Goal: Transaction & Acquisition: Purchase product/service

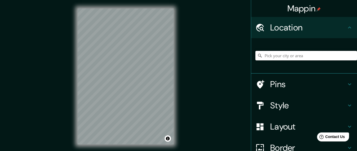
drag, startPoint x: 275, startPoint y: 57, endPoint x: 312, endPoint y: 60, distance: 37.2
click at [275, 57] on input "Pick your city or area" at bounding box center [306, 56] width 102 height 10
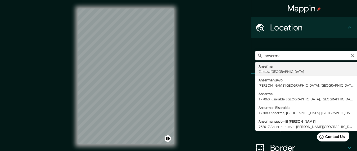
type input "Anserma, [GEOGRAPHIC_DATA], [GEOGRAPHIC_DATA]"
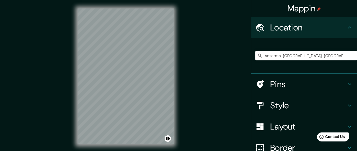
click at [274, 84] on h4 "Pins" at bounding box center [308, 84] width 76 height 11
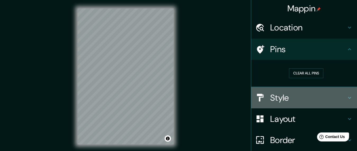
click at [276, 96] on h4 "Style" at bounding box center [308, 97] width 76 height 11
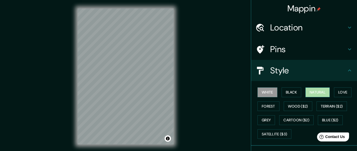
click at [313, 93] on button "Natural" at bounding box center [317, 92] width 24 height 10
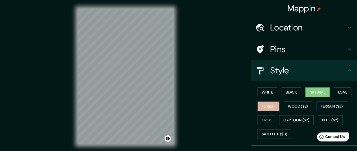
click at [264, 106] on button "Forest" at bounding box center [269, 106] width 22 height 10
click at [309, 91] on button "Natural" at bounding box center [317, 92] width 24 height 10
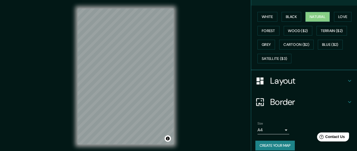
scroll to position [79, 0]
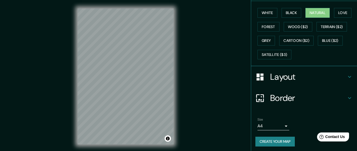
click at [287, 78] on h4 "Layout" at bounding box center [308, 76] width 76 height 11
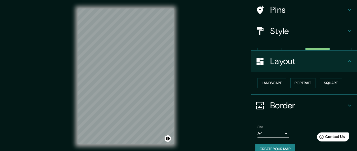
scroll to position [39, 0]
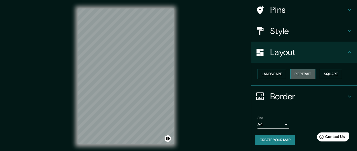
click at [294, 73] on button "Portrait" at bounding box center [302, 74] width 25 height 10
click at [261, 74] on button "Landscape" at bounding box center [272, 74] width 29 height 10
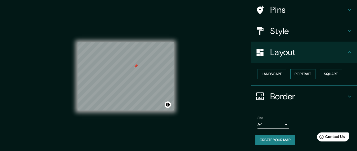
click at [291, 71] on button "Portrait" at bounding box center [302, 74] width 25 height 10
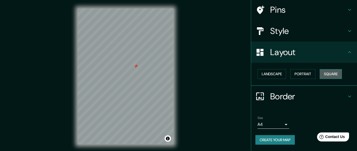
click at [324, 75] on button "Square" at bounding box center [331, 74] width 22 height 10
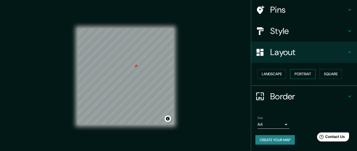
click at [302, 75] on button "Portrait" at bounding box center [302, 74] width 25 height 10
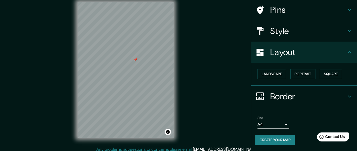
scroll to position [10, 0]
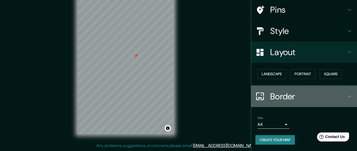
click at [286, 94] on h4 "Border" at bounding box center [308, 96] width 76 height 11
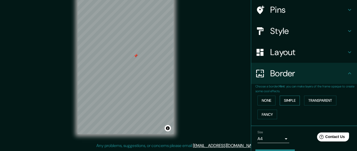
click at [284, 99] on button "Simple" at bounding box center [290, 101] width 20 height 10
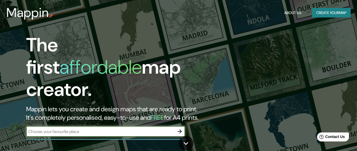
click at [106, 128] on input "text" at bounding box center [100, 131] width 148 height 6
type input "anserma caldas"
click at [179, 128] on icon "button" at bounding box center [180, 131] width 6 height 6
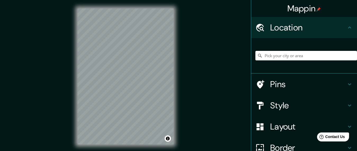
click at [282, 57] on input "Pick your city or area" at bounding box center [306, 56] width 102 height 10
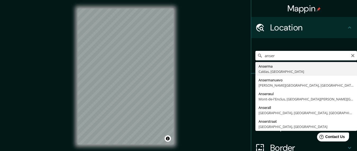
type input "Anserma, [GEOGRAPHIC_DATA], [GEOGRAPHIC_DATA]"
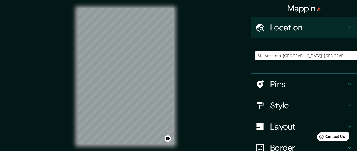
click at [346, 84] on icon at bounding box center [349, 84] width 6 height 6
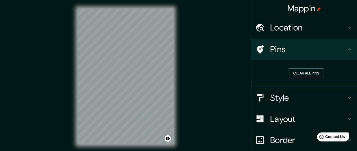
click at [307, 73] on button "Clear all pins" at bounding box center [306, 73] width 34 height 10
click at [278, 95] on h4 "Style" at bounding box center [308, 97] width 76 height 11
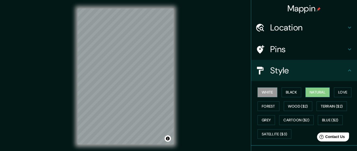
click at [309, 90] on button "Natural" at bounding box center [317, 92] width 24 height 10
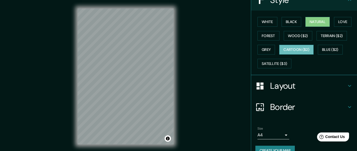
scroll to position [79, 0]
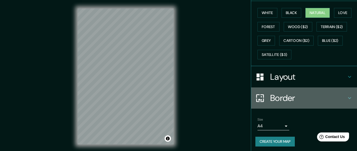
click at [277, 98] on h4 "Border" at bounding box center [308, 98] width 76 height 11
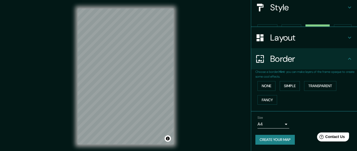
scroll to position [54, 0]
click at [288, 86] on button "Simple" at bounding box center [290, 86] width 20 height 10
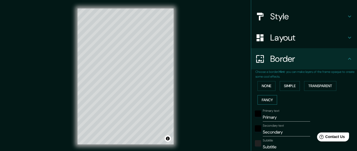
click at [264, 99] on button "Fancy" at bounding box center [268, 100] width 20 height 10
click at [264, 87] on button "None" at bounding box center [267, 86] width 18 height 10
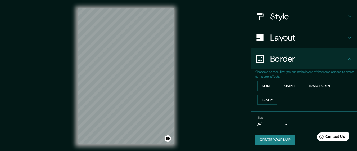
click at [283, 86] on button "Simple" at bounding box center [290, 86] width 20 height 10
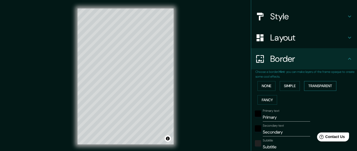
click at [315, 83] on button "Transparent" at bounding box center [320, 86] width 32 height 10
click at [263, 85] on button "None" at bounding box center [267, 86] width 18 height 10
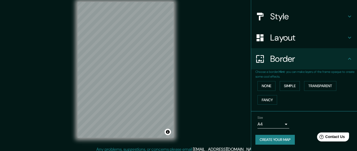
scroll to position [10, 0]
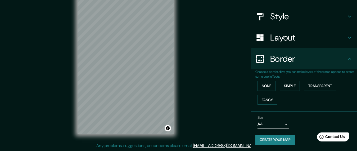
click at [282, 124] on body "Mappin Location Anserma, Caldas, Colombia Pins Style Layout Border Choose a bor…" at bounding box center [178, 65] width 357 height 151
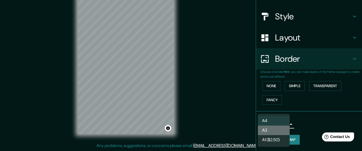
click at [272, 129] on li "A3" at bounding box center [274, 130] width 32 height 10
type input "a4"
